Goal: Task Accomplishment & Management: Manage account settings

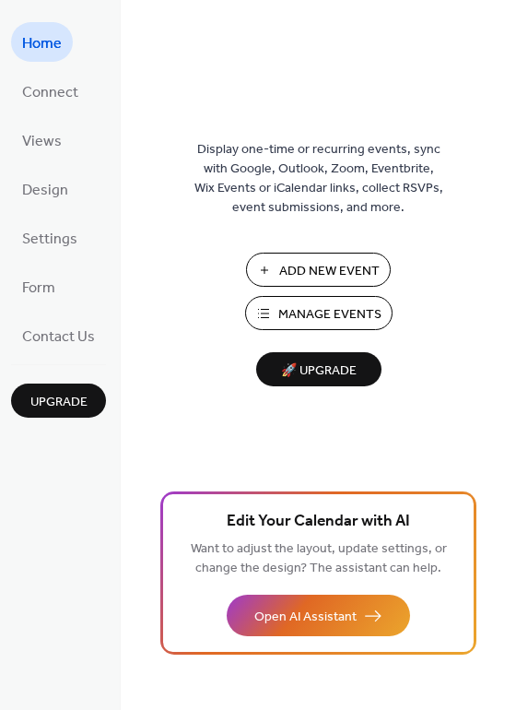
click at [343, 322] on span "Manage Events" at bounding box center [329, 314] width 103 height 19
click at [193, 6] on div "Display one-time or recurring events, sync with Google, Outlook, Zoom, Eventbri…" at bounding box center [319, 355] width 396 height 710
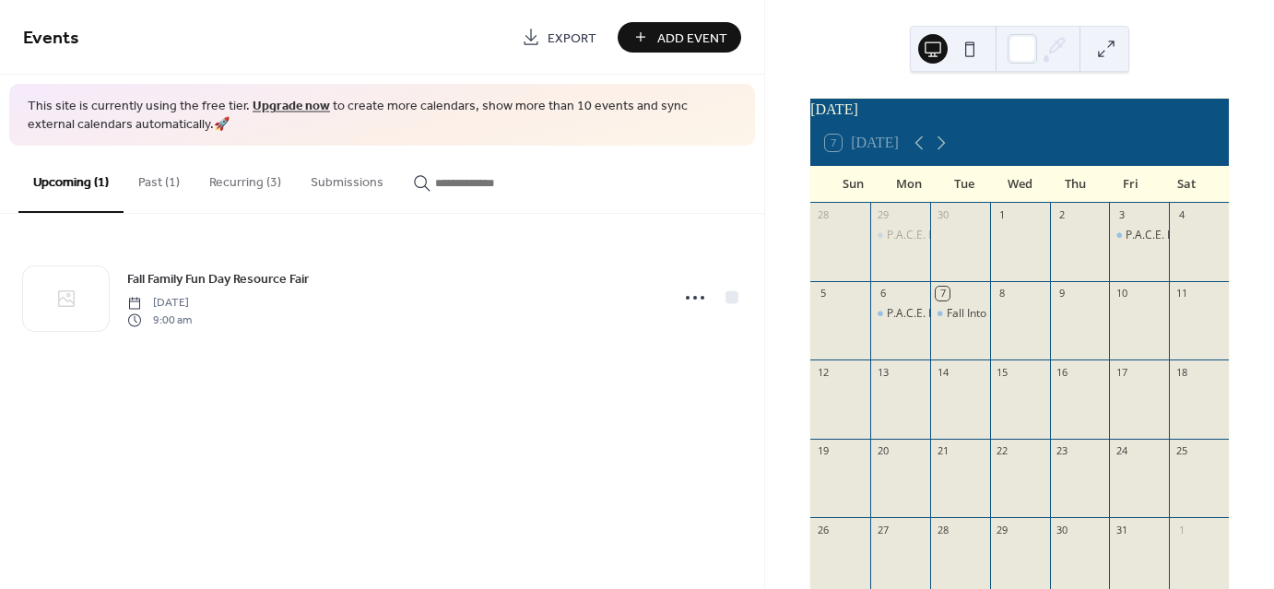
click at [150, 187] on button "Past (1)" at bounding box center [159, 178] width 71 height 65
click at [229, 187] on button "Recurring (3)" at bounding box center [245, 178] width 101 height 65
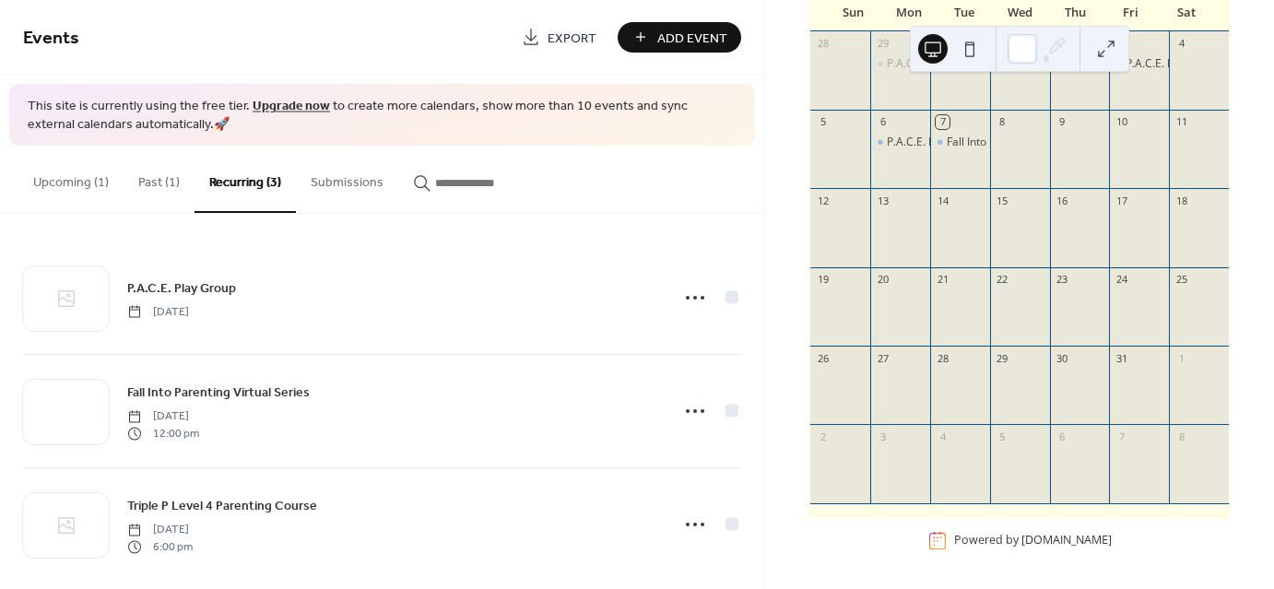
scroll to position [181, 0]
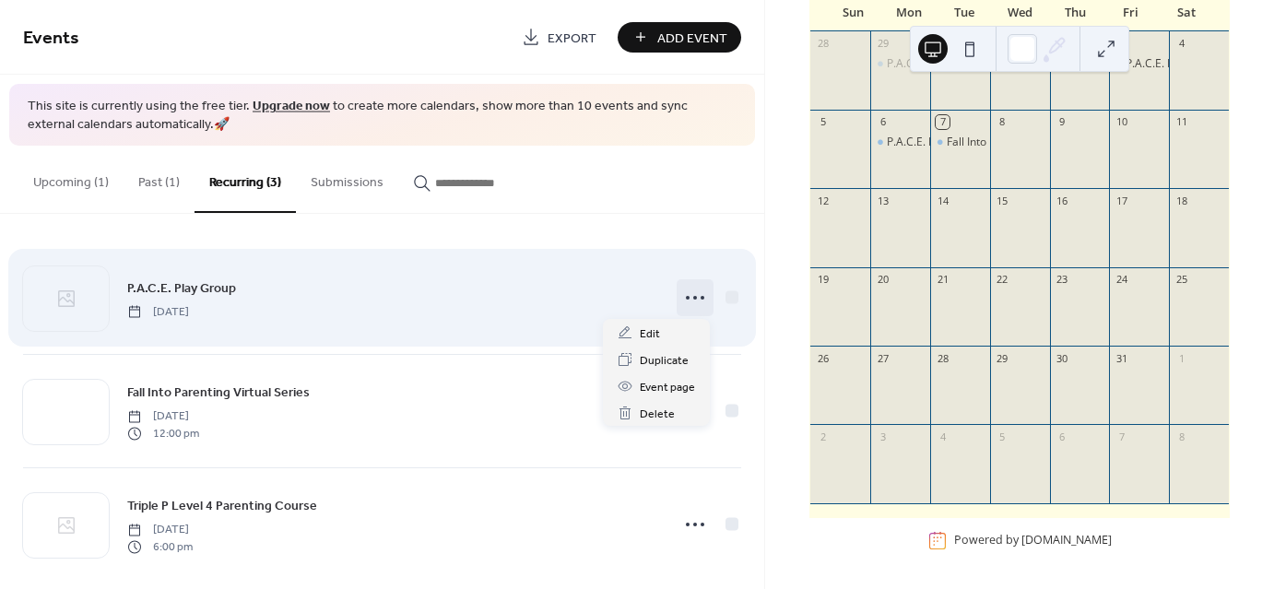
click at [680, 300] on icon at bounding box center [695, 298] width 30 height 30
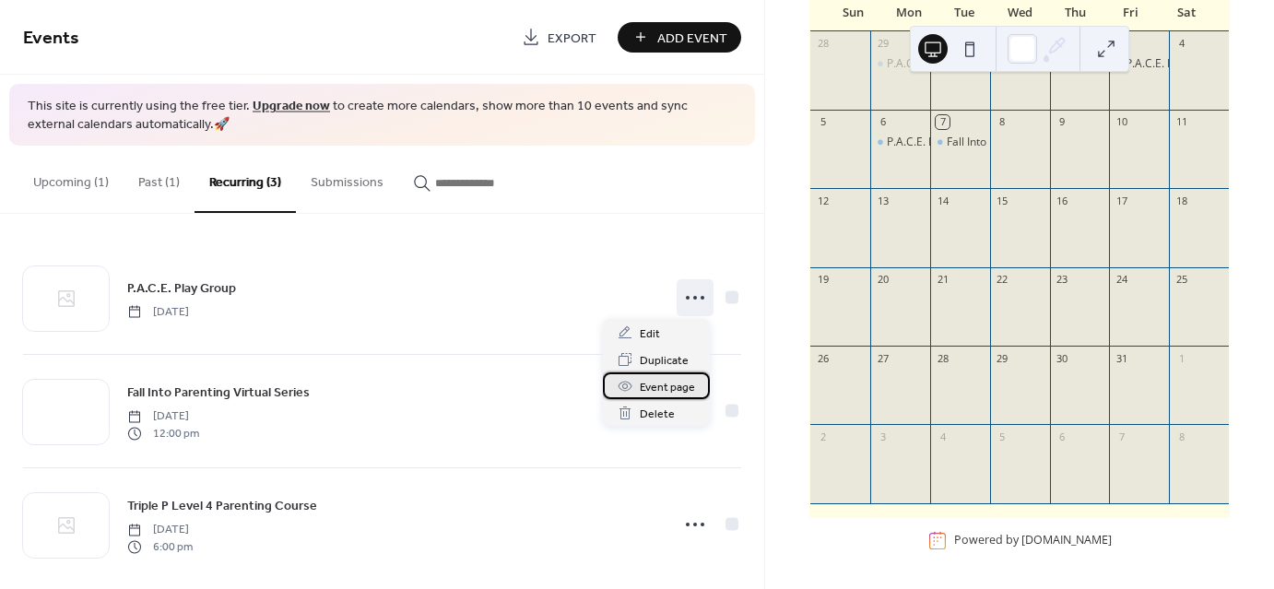
click at [678, 376] on div "Event page" at bounding box center [656, 385] width 107 height 27
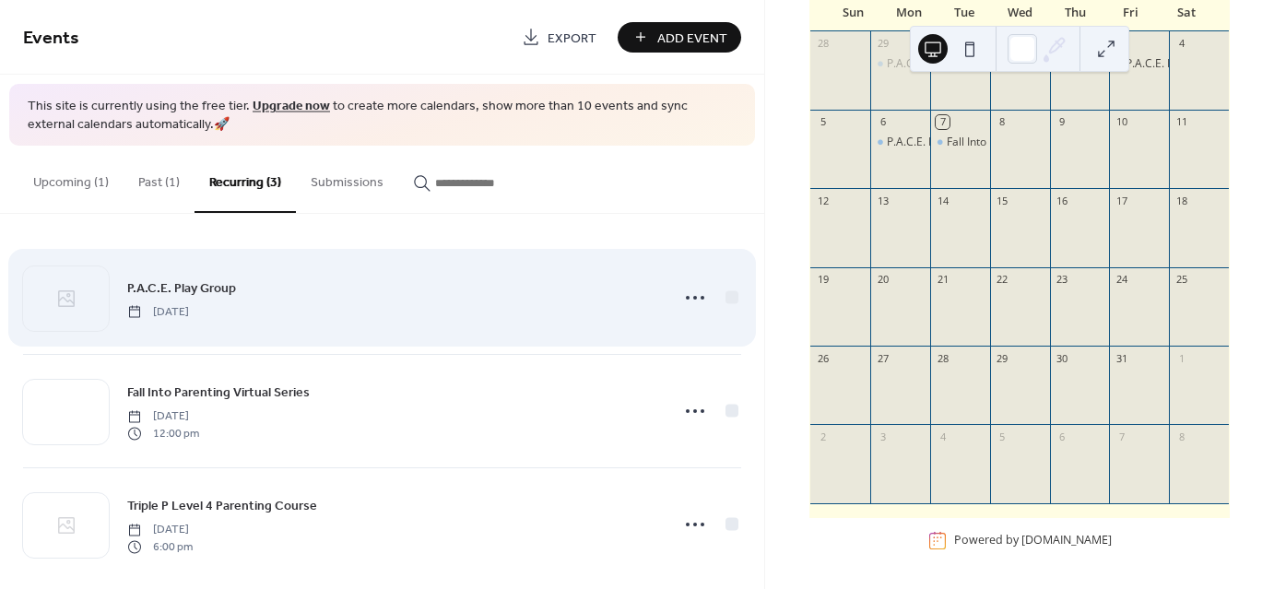
click at [177, 272] on div "P.A.C.E. Play Group [DATE]" at bounding box center [382, 298] width 718 height 112
click at [686, 298] on circle at bounding box center [688, 298] width 4 height 4
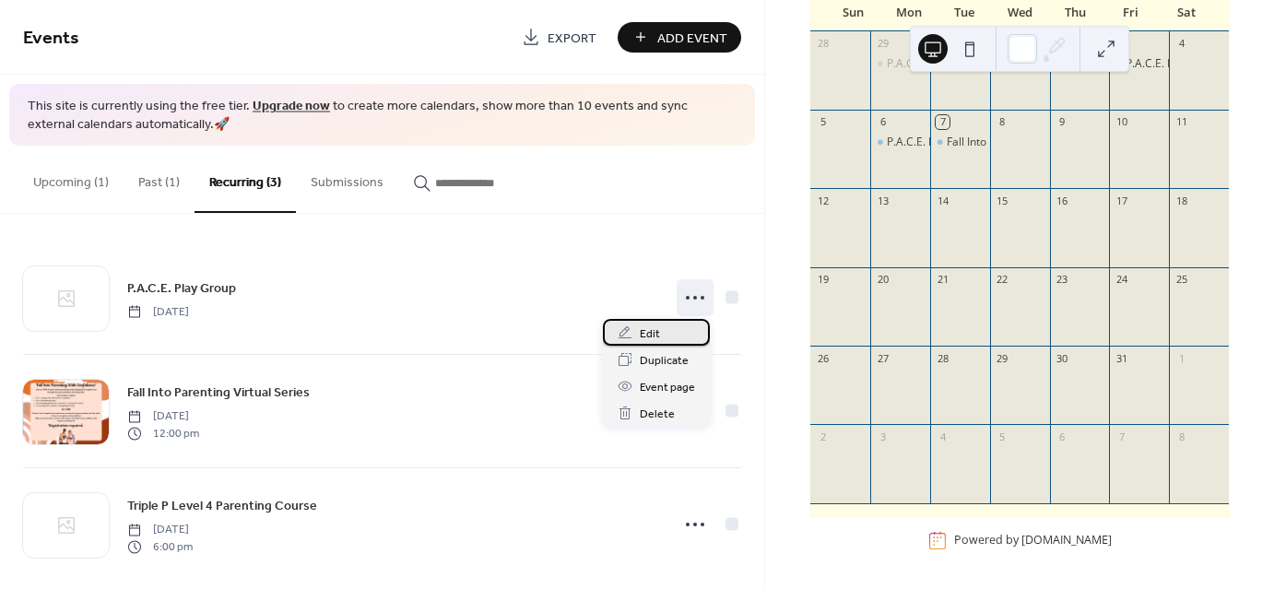
click at [656, 326] on span "Edit" at bounding box center [650, 334] width 20 height 19
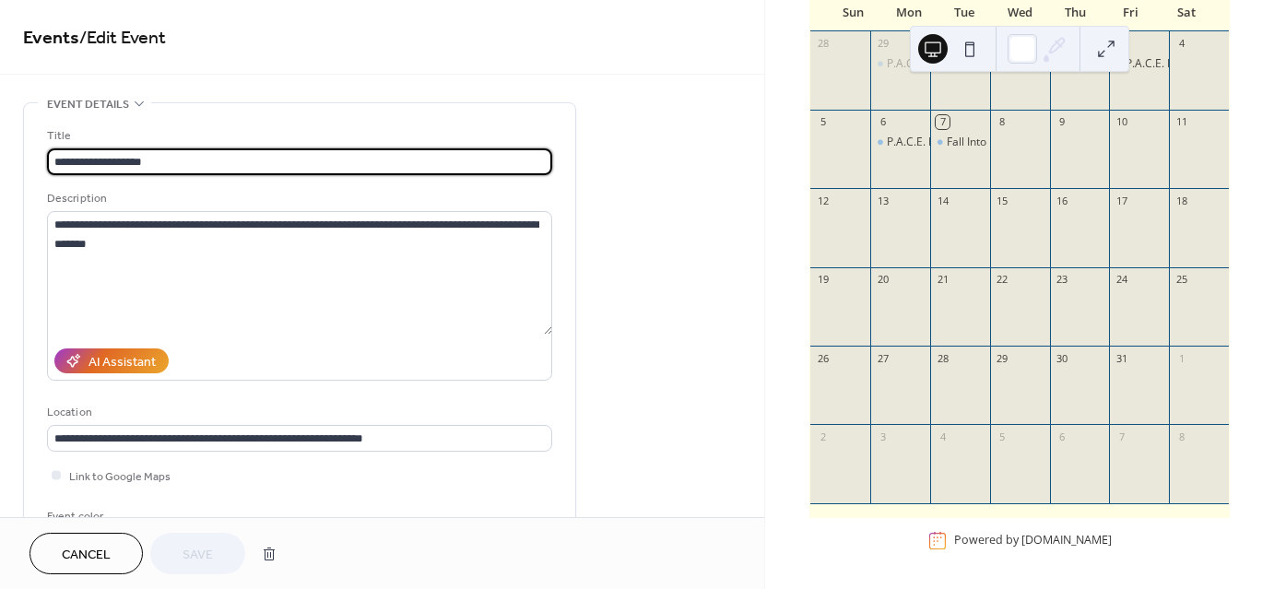
type input "**********"
click at [94, 161] on input "**********" at bounding box center [299, 161] width 505 height 27
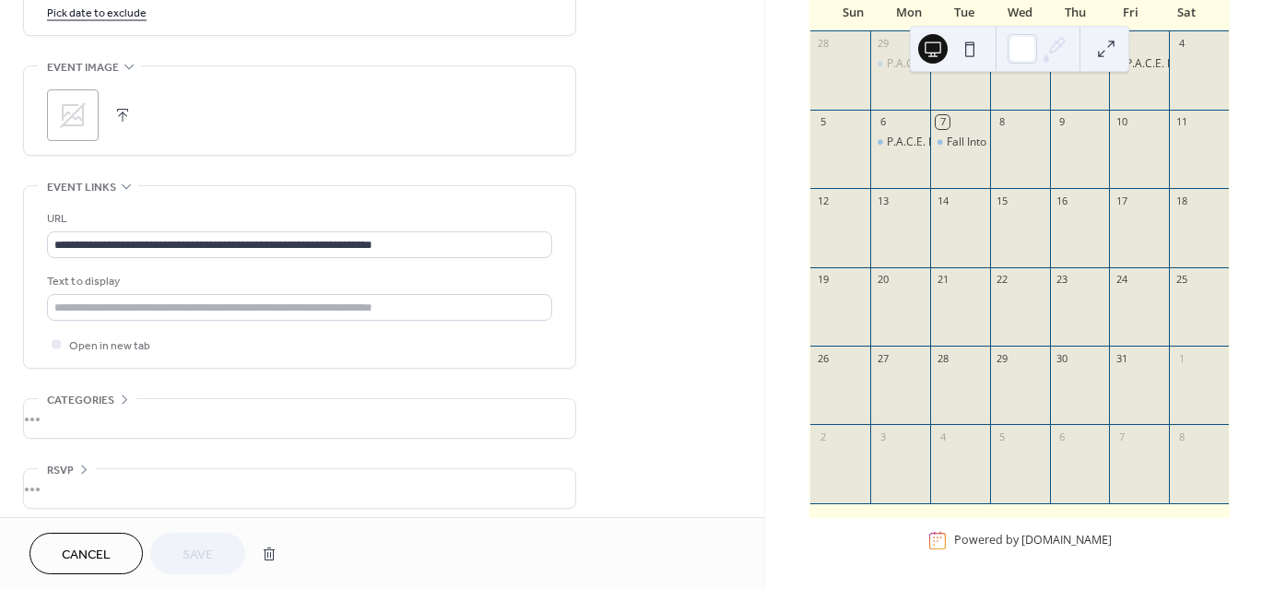
scroll to position [1411, 0]
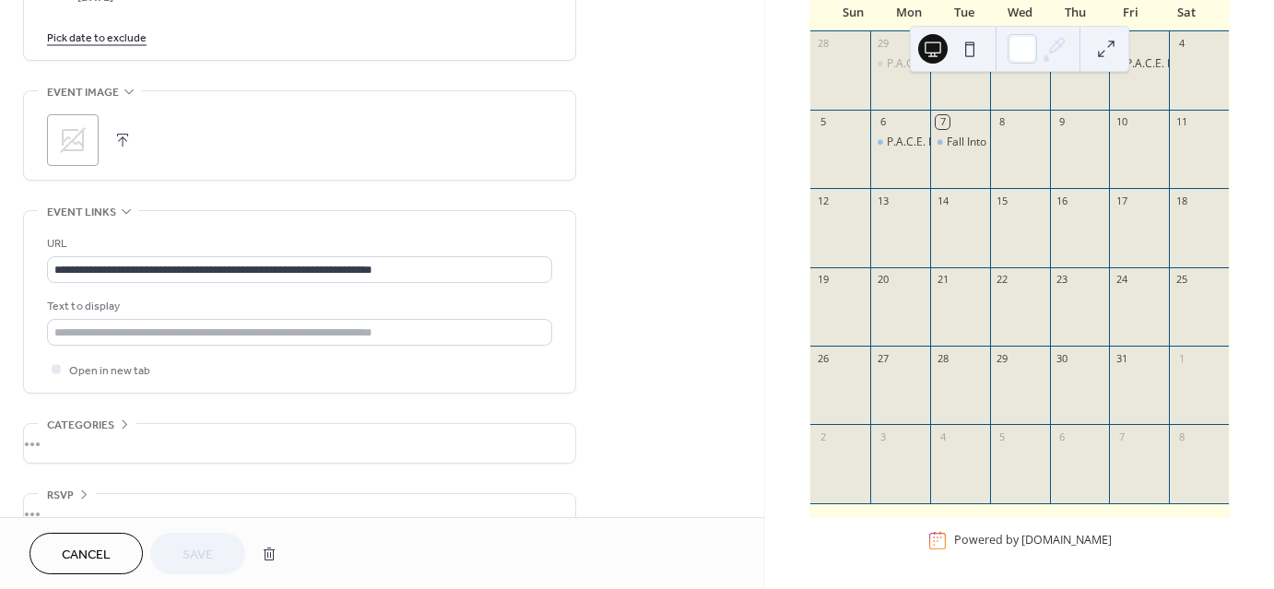
click at [100, 148] on div ";" at bounding box center [299, 140] width 505 height 52
click at [77, 137] on icon at bounding box center [73, 140] width 30 height 30
click at [195, 535] on button "Save" at bounding box center [197, 553] width 95 height 41
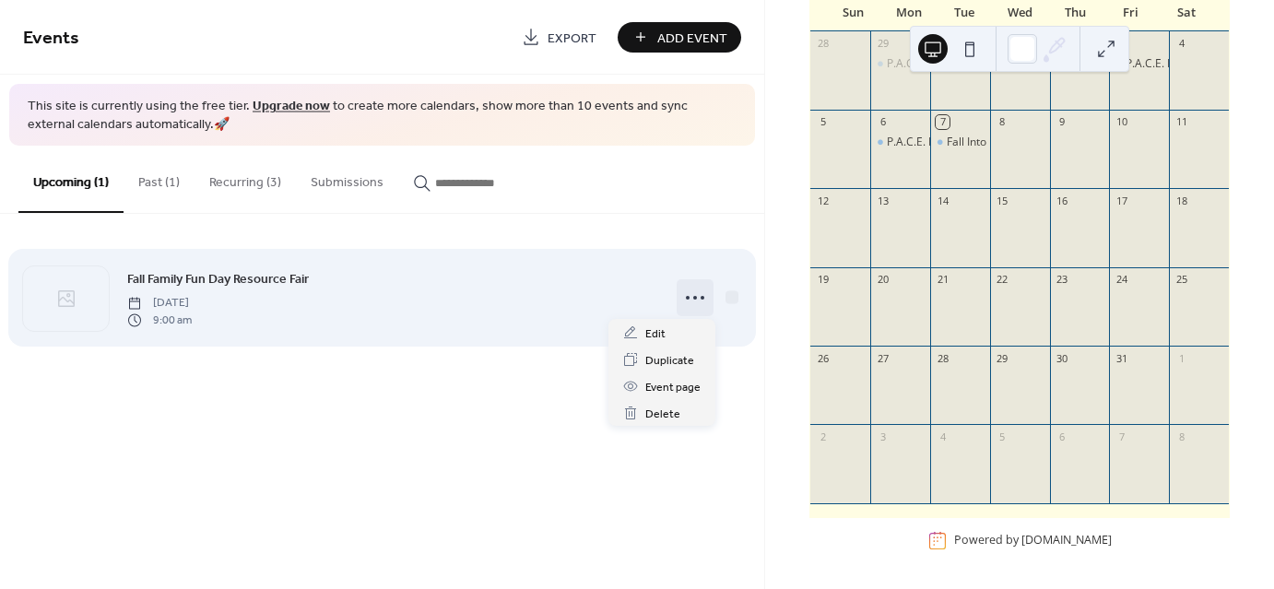
click at [693, 305] on icon at bounding box center [695, 298] width 30 height 30
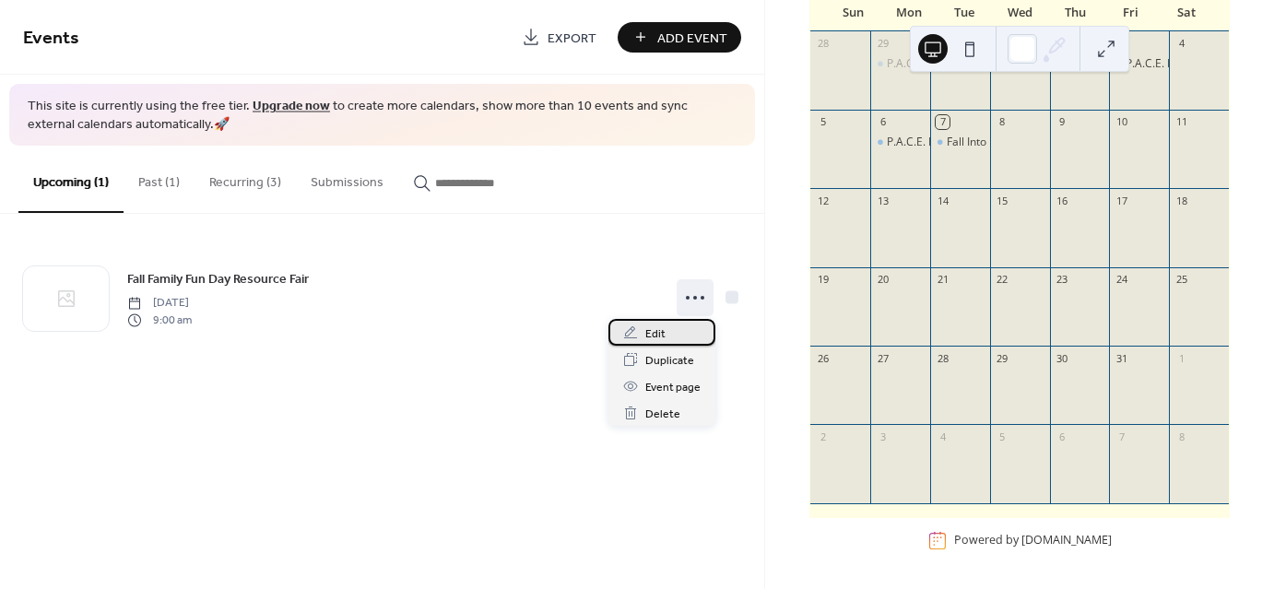
click at [677, 335] on div "Edit" at bounding box center [662, 332] width 107 height 27
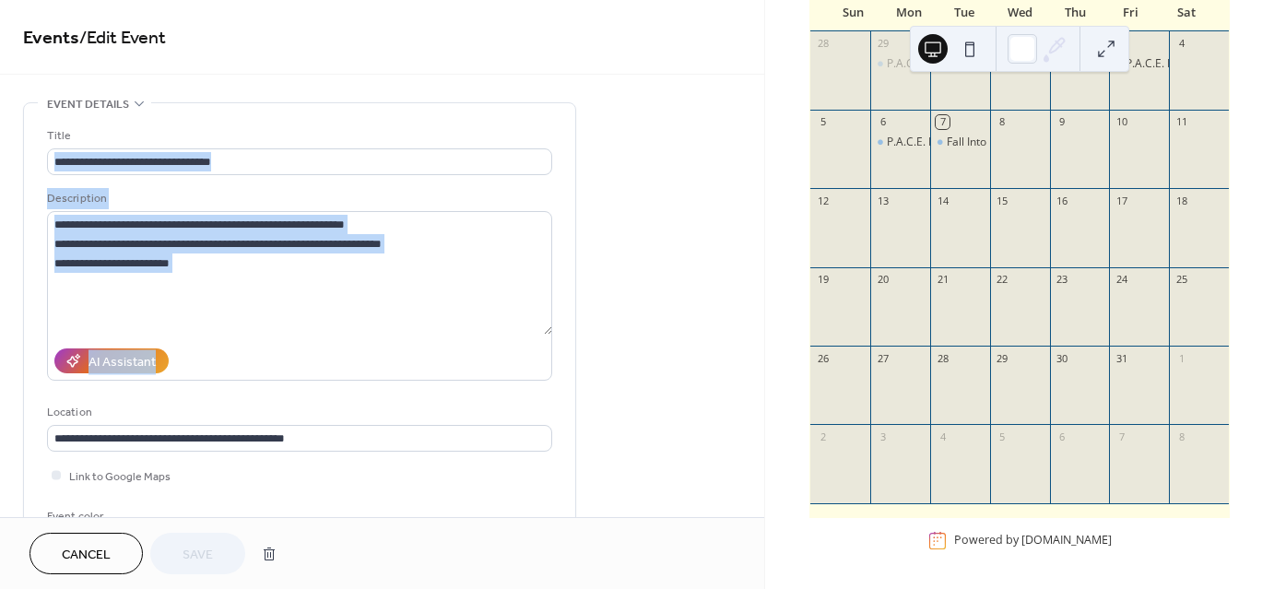
drag, startPoint x: 759, startPoint y: 150, endPoint x: 762, endPoint y: 200, distance: 49.9
click at [762, 200] on div "**********" at bounding box center [382, 258] width 764 height 517
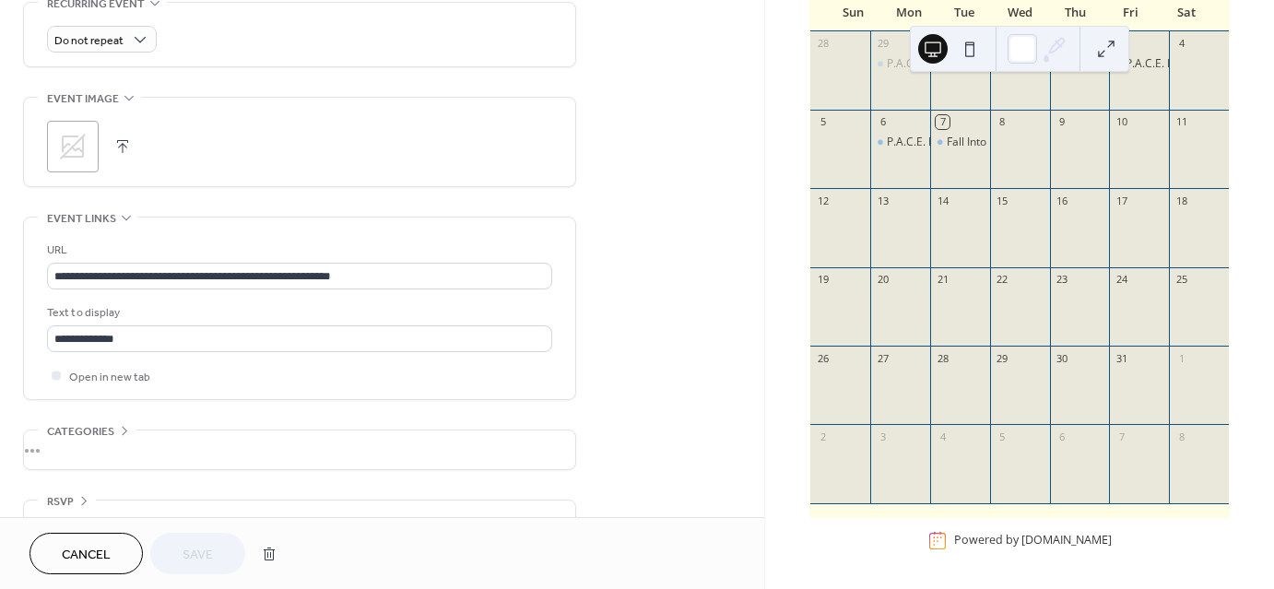
scroll to position [855, 0]
